Goal: Information Seeking & Learning: Learn about a topic

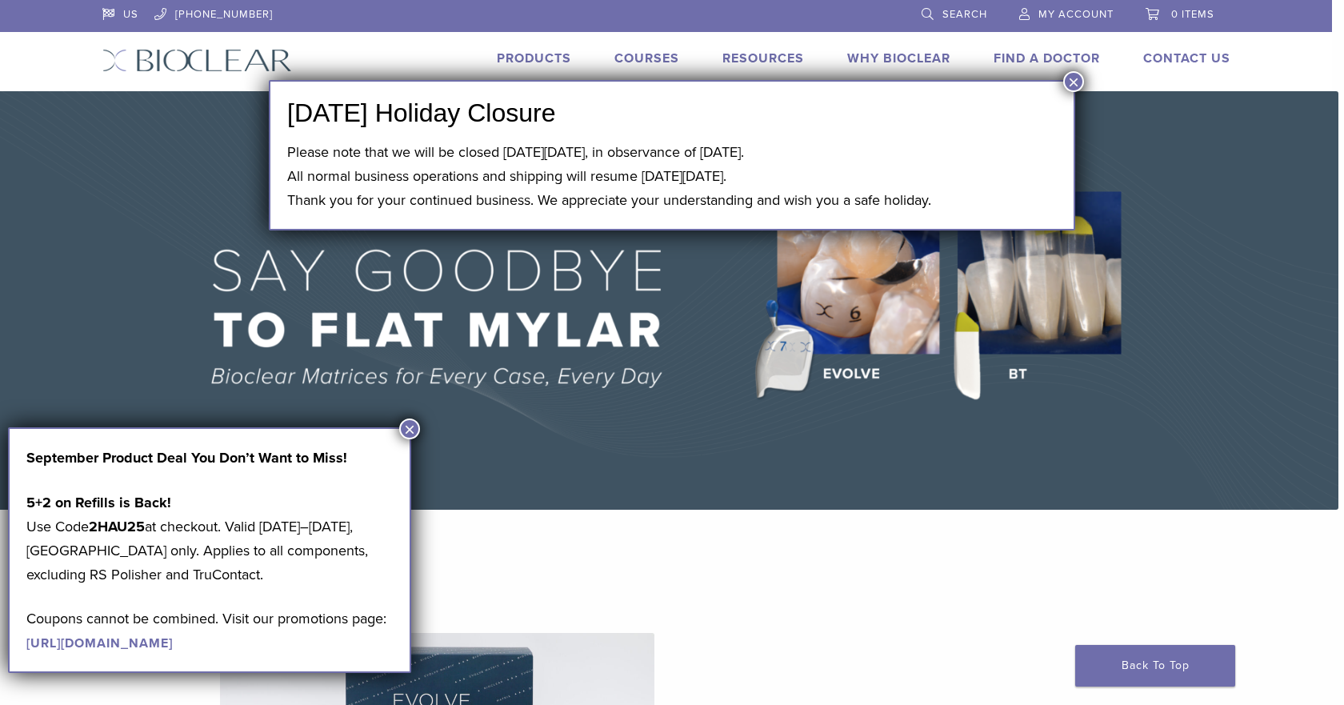
click at [1068, 74] on button "×" at bounding box center [1073, 81] width 21 height 21
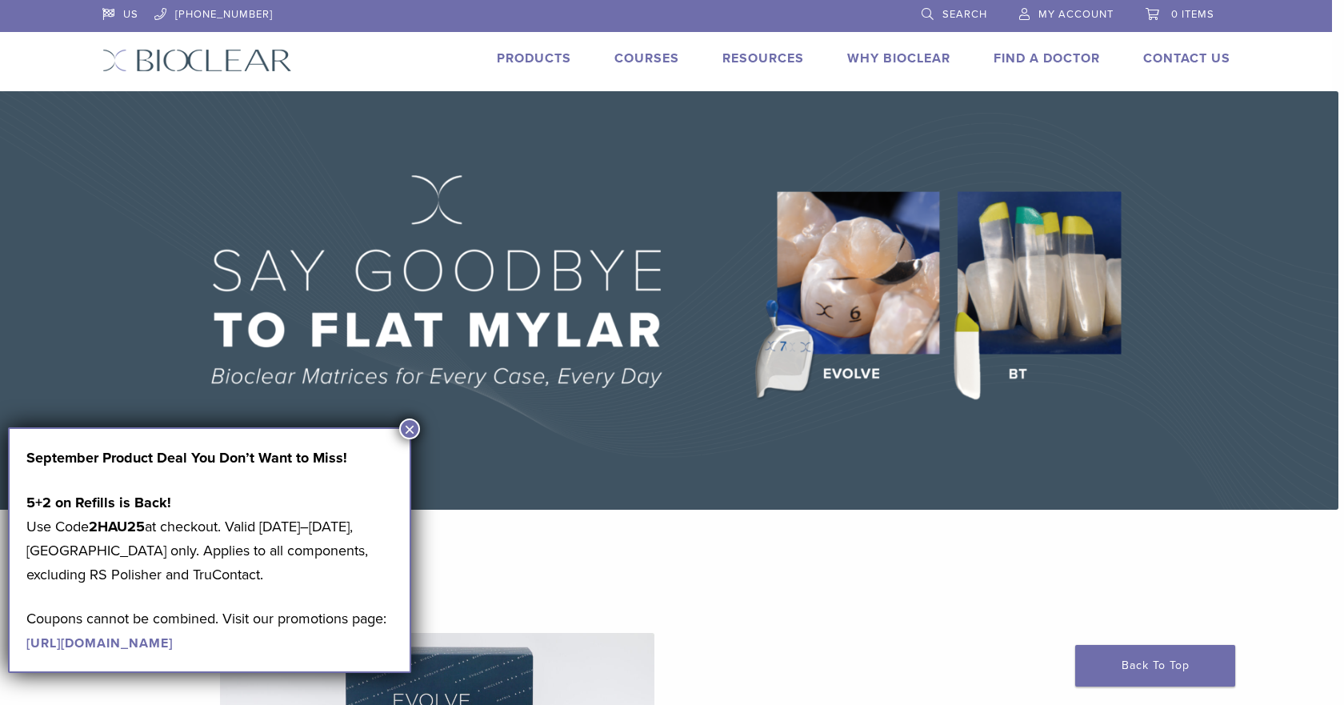
click at [411, 429] on button "×" at bounding box center [409, 428] width 21 height 21
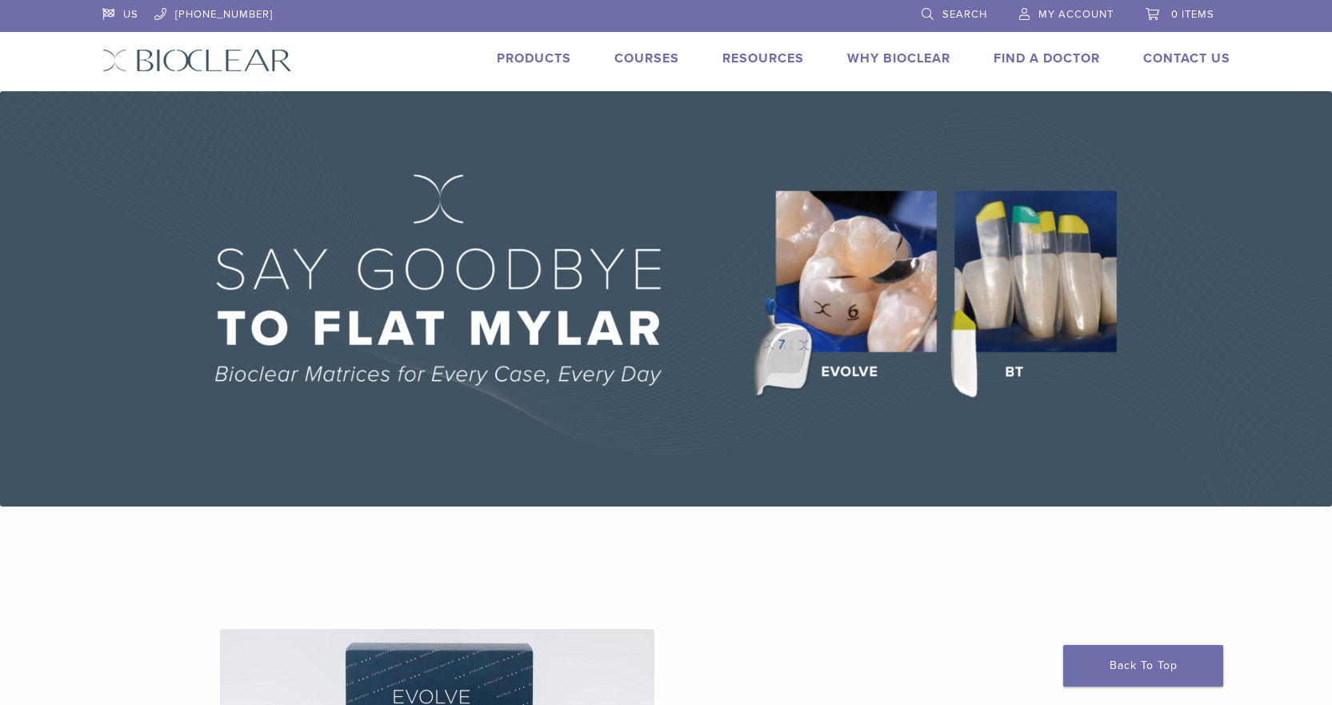
click at [884, 60] on link "Why Bioclear" at bounding box center [898, 58] width 103 height 16
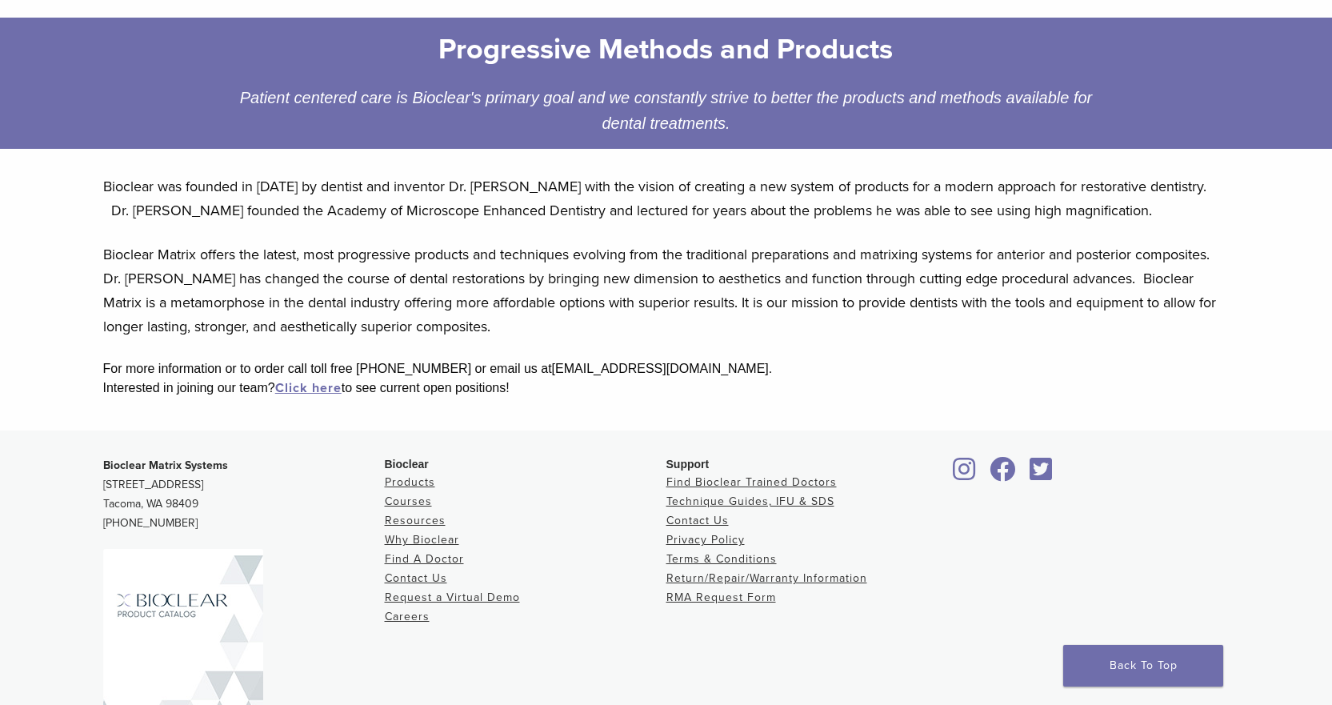
scroll to position [240, 0]
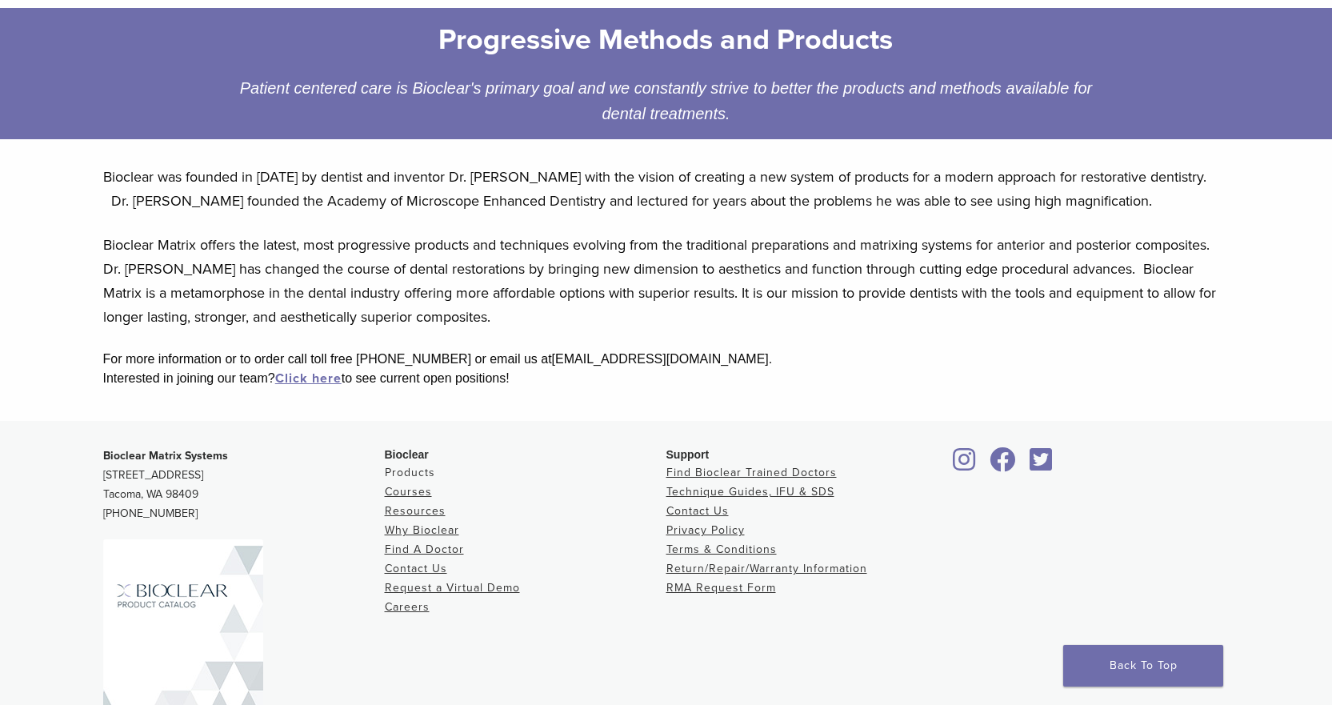
click at [421, 472] on link "Products" at bounding box center [410, 473] width 50 height 14
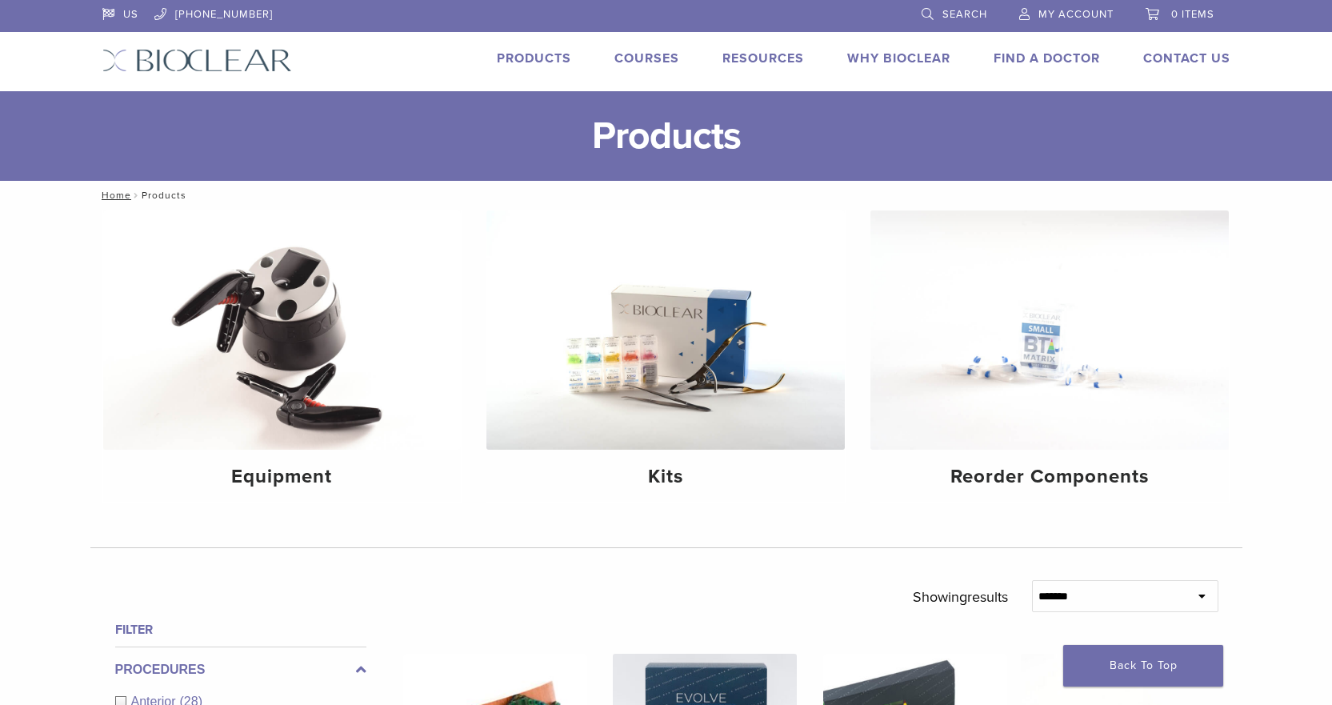
click at [915, 52] on link "Why Bioclear" at bounding box center [898, 58] width 103 height 16
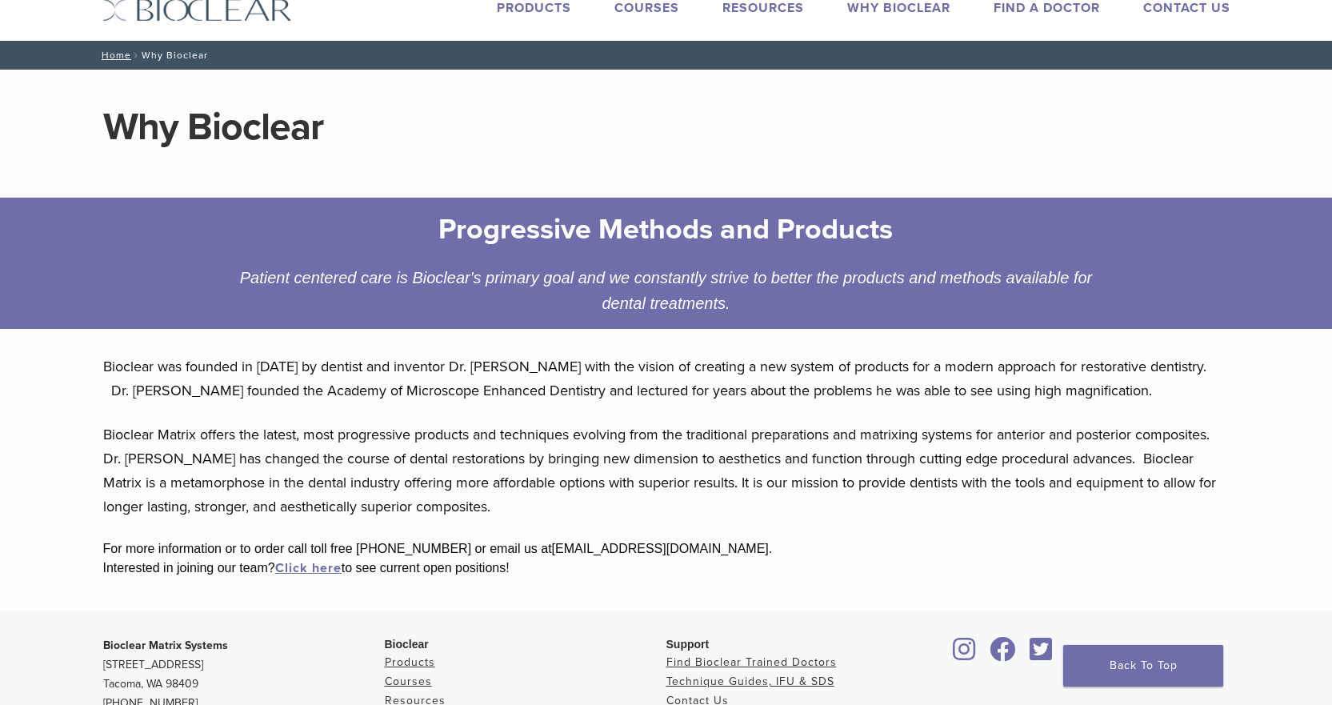
scroll to position [18, 0]
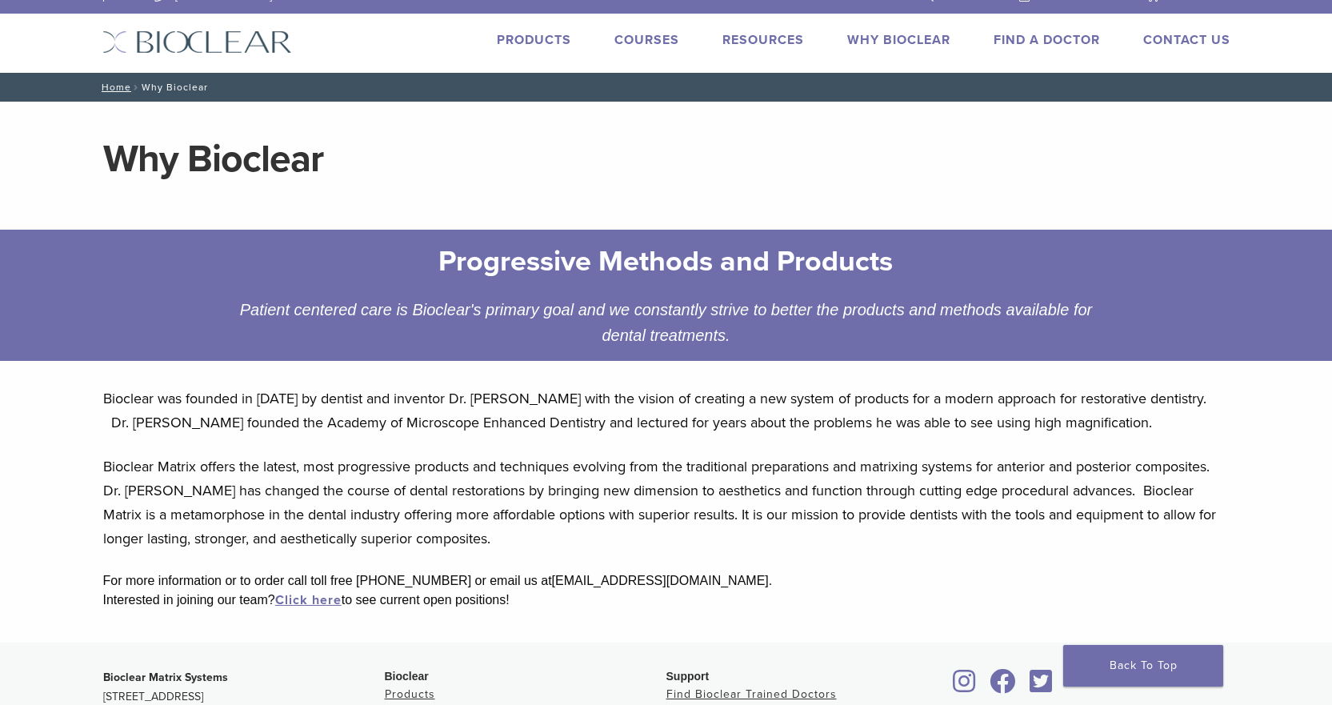
click at [539, 35] on link "Products" at bounding box center [534, 40] width 74 height 16
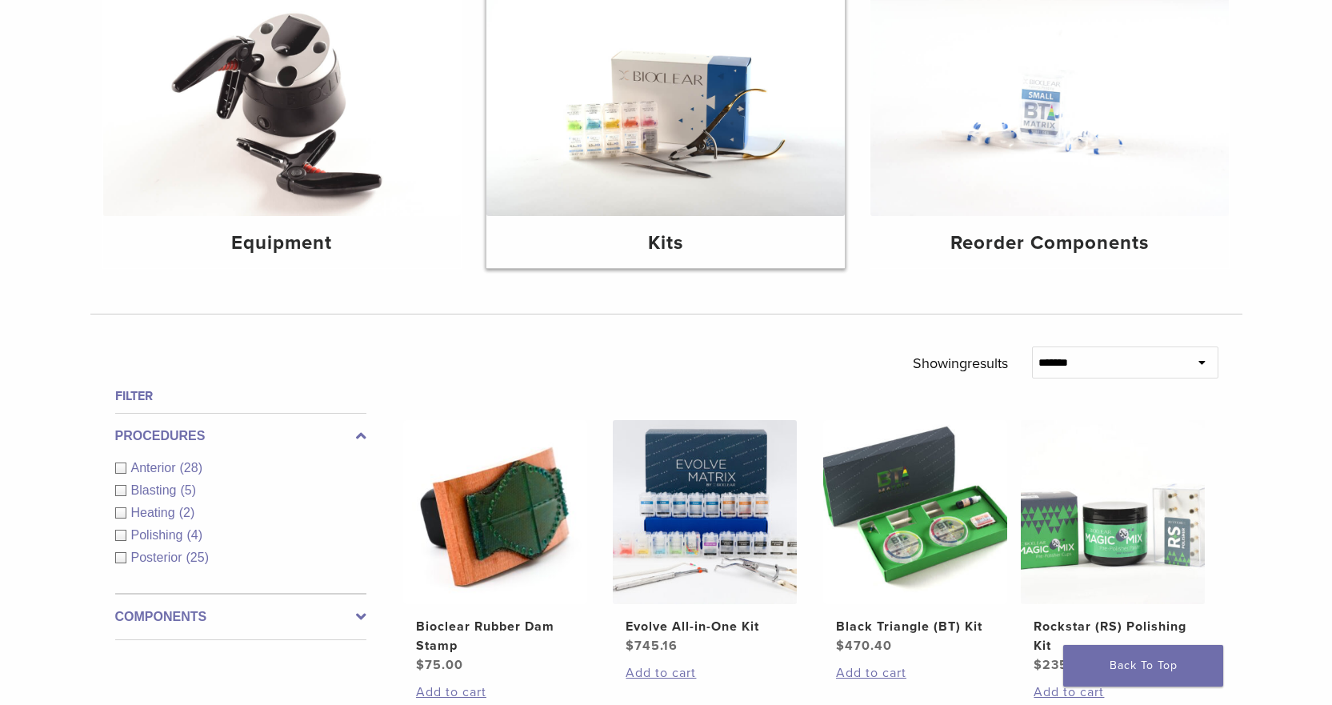
scroll to position [240, 0]
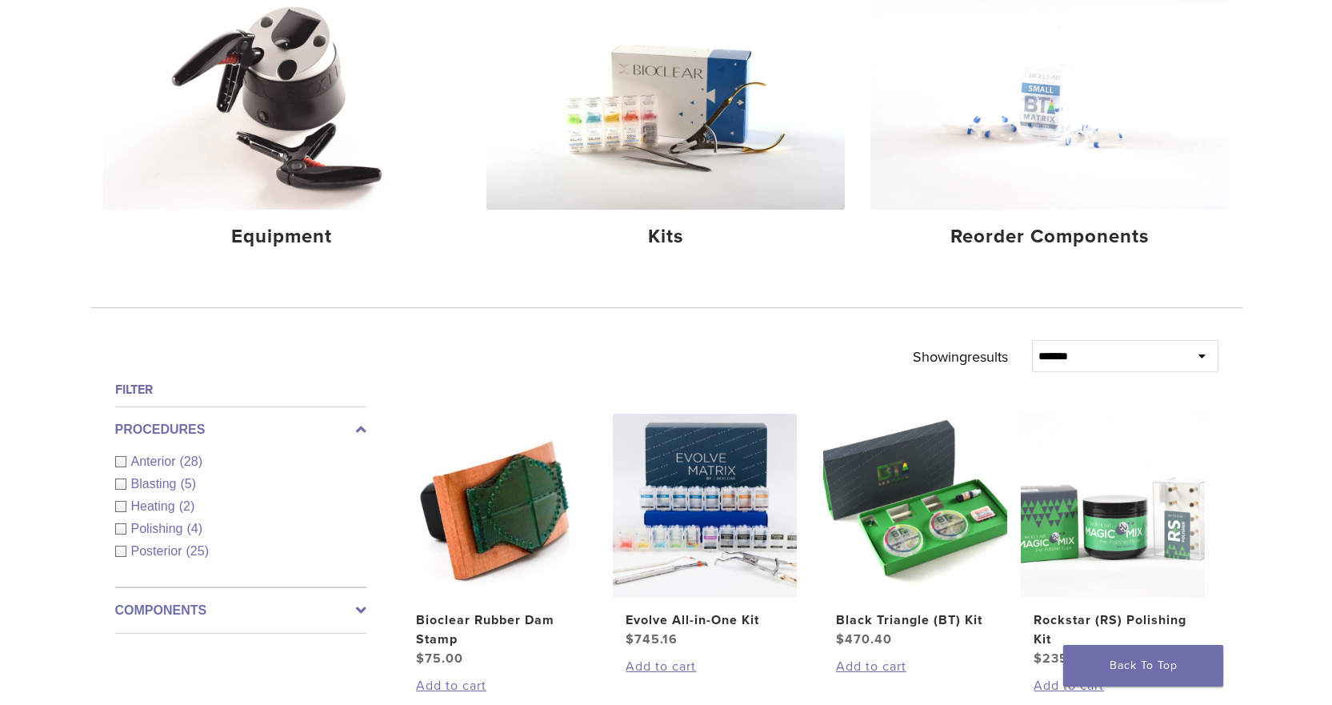
click at [121, 463] on div "Anterior (28)" at bounding box center [240, 461] width 251 height 19
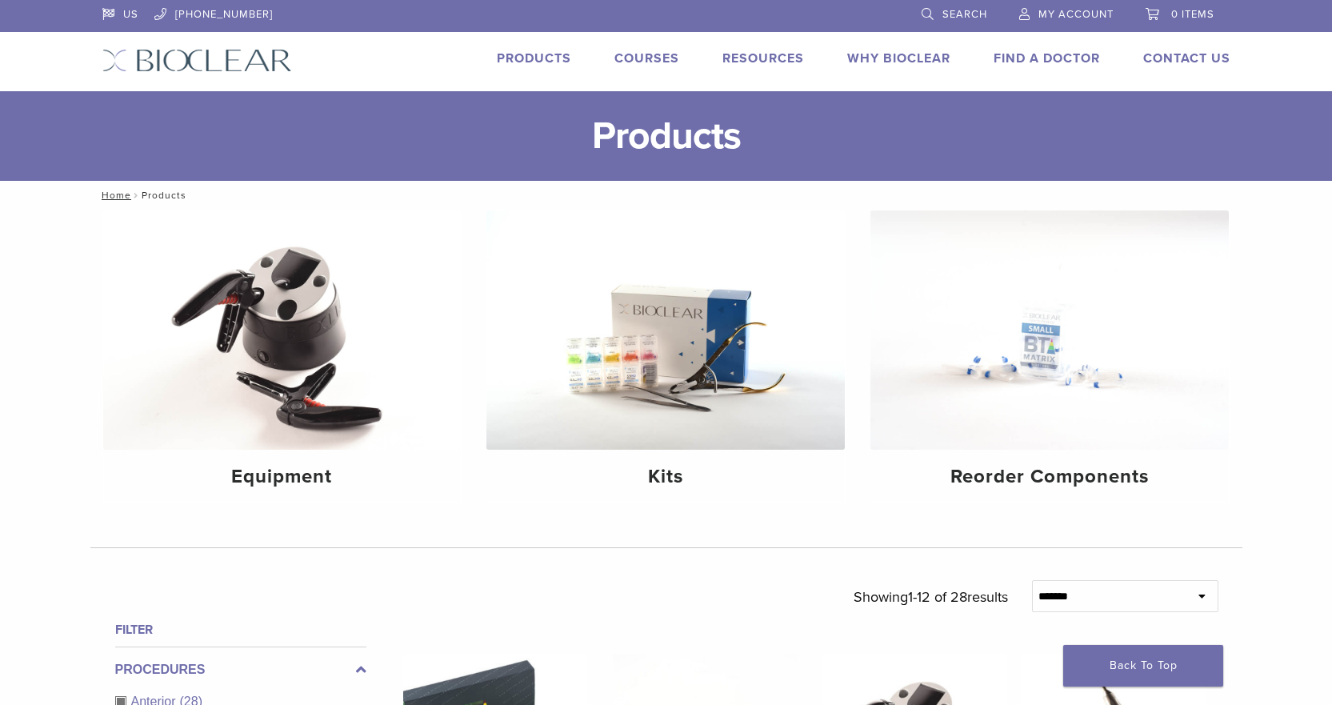
click at [642, 59] on link "Courses" at bounding box center [646, 58] width 65 height 16
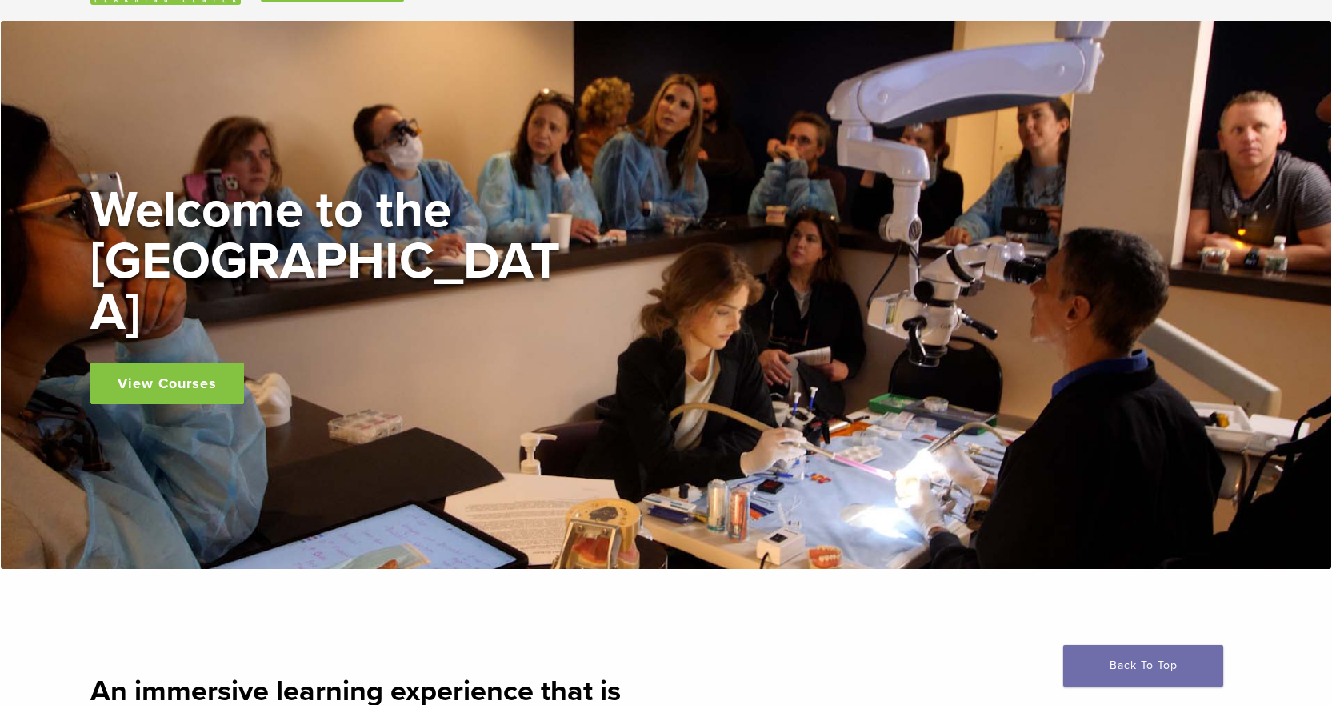
scroll to position [240, 0]
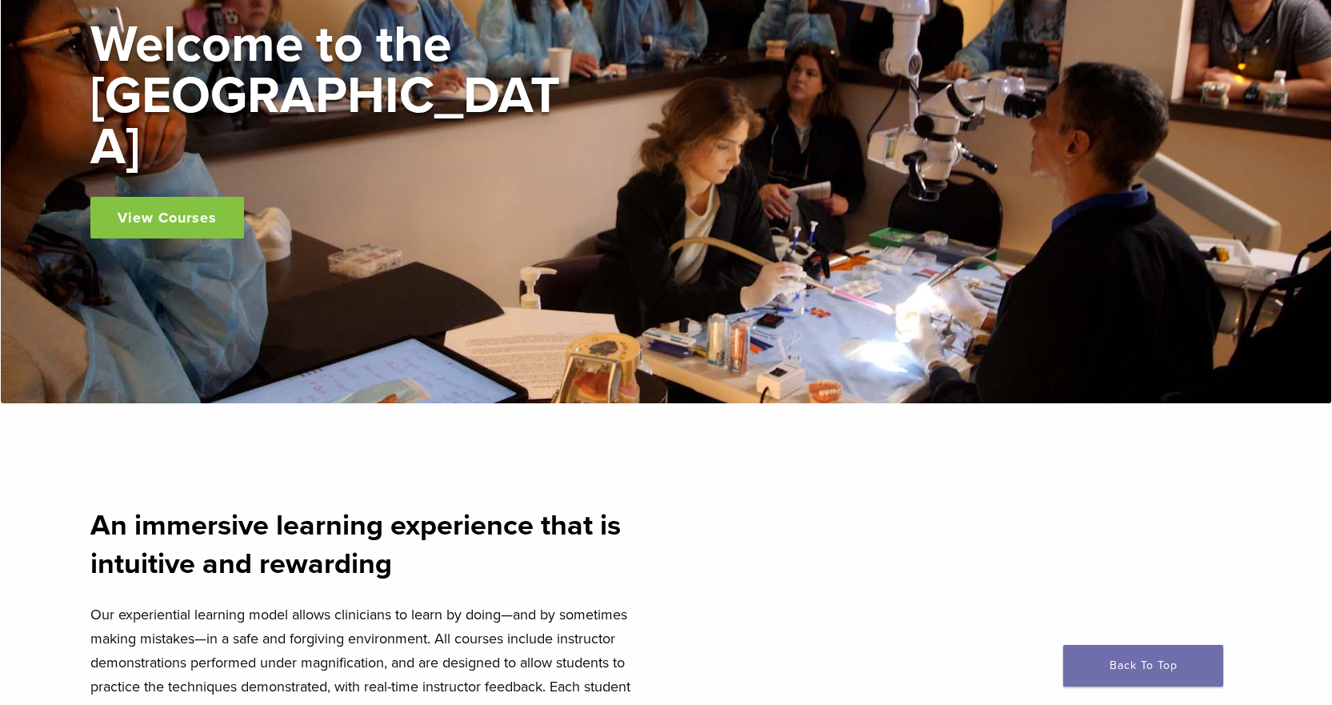
click at [177, 197] on link "View Courses" at bounding box center [167, 218] width 154 height 42
